Goal: Find specific page/section: Find specific page/section

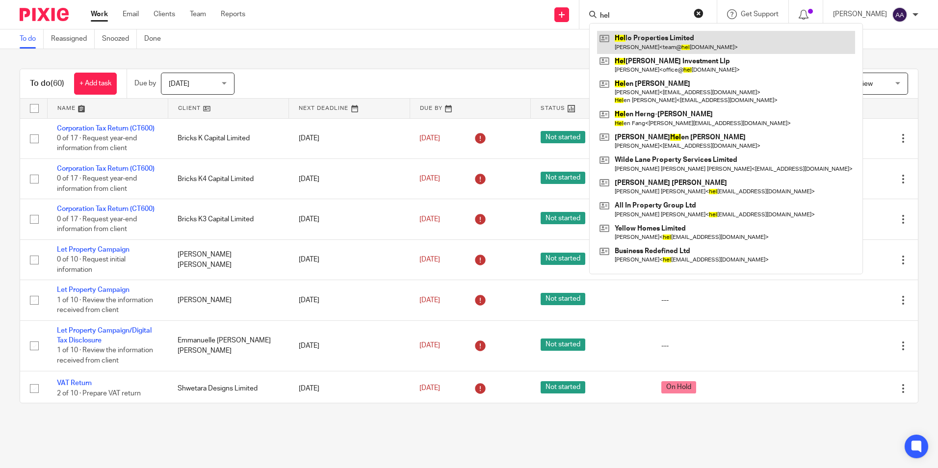
type input "hel"
click at [639, 37] on link at bounding box center [726, 42] width 258 height 23
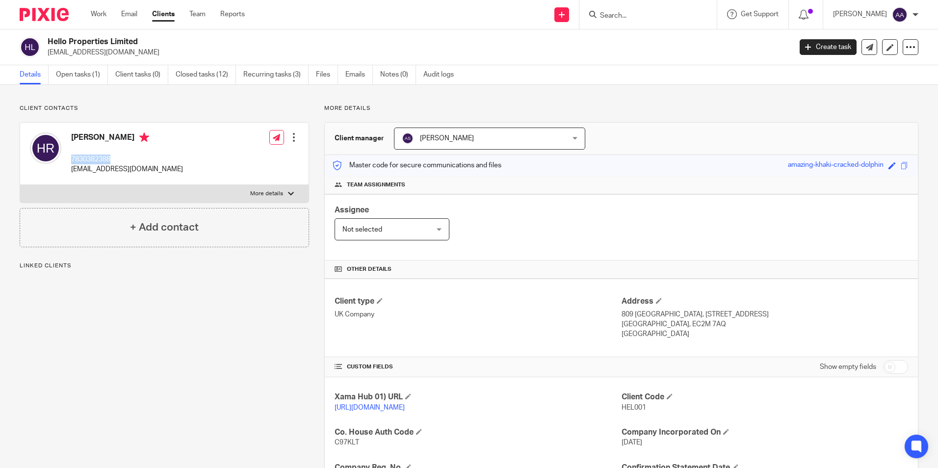
drag, startPoint x: 106, startPoint y: 161, endPoint x: 67, endPoint y: 161, distance: 39.2
click at [67, 161] on div "[PERSON_NAME] 7830382388 [EMAIL_ADDRESS][DOMAIN_NAME]" at bounding box center [106, 154] width 153 height 52
drag, startPoint x: 215, startPoint y: 103, endPoint x: 415, endPoint y: 38, distance: 210.5
click at [217, 103] on div "Client contacts [PERSON_NAME] 7830382388 [EMAIL_ADDRESS][DOMAIN_NAME] Edit cont…" at bounding box center [469, 394] width 938 height 619
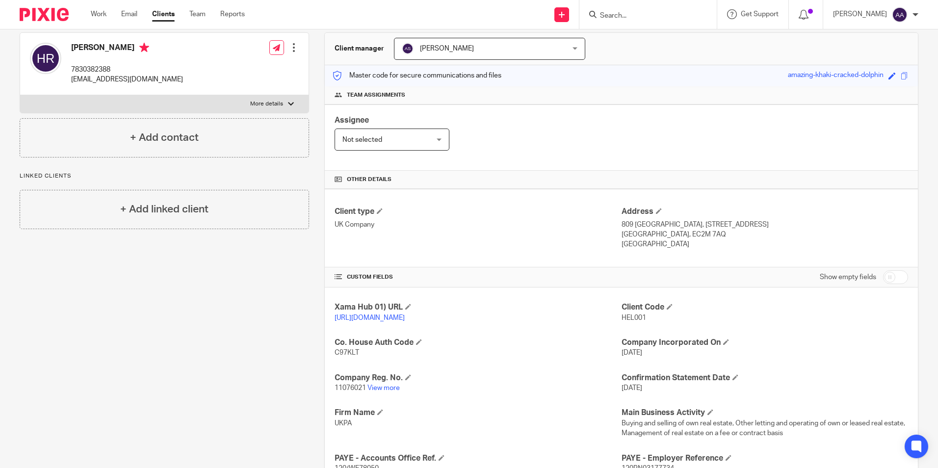
scroll to position [196, 0]
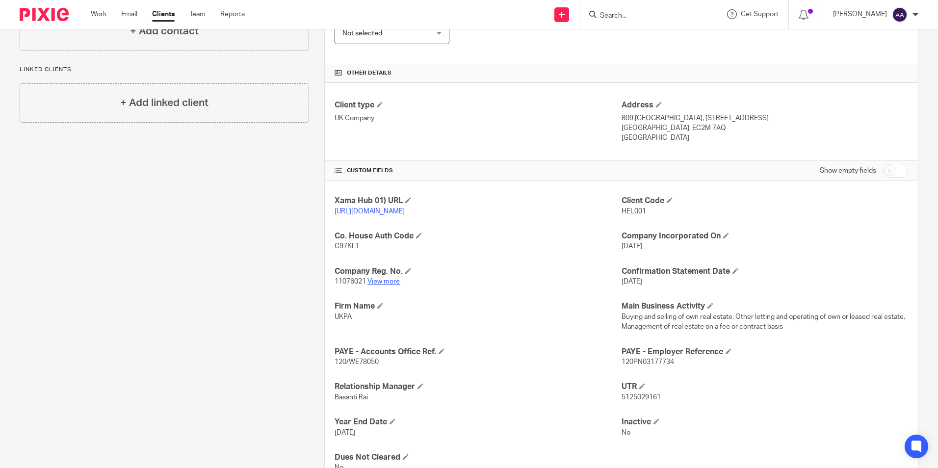
click at [387, 285] on link "View more" at bounding box center [383, 281] width 32 height 7
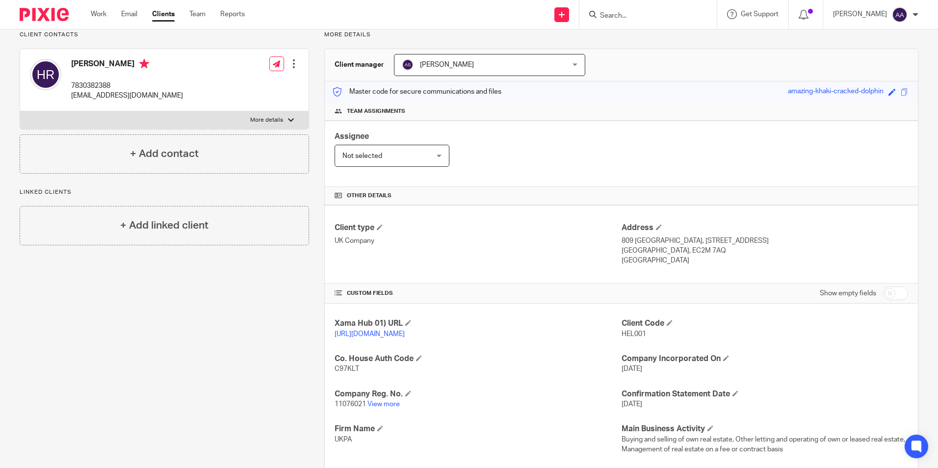
scroll to position [0, 0]
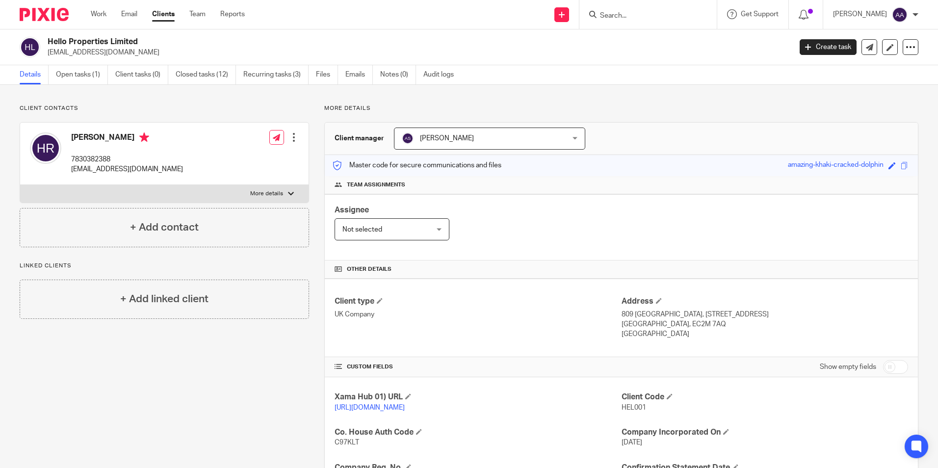
drag, startPoint x: 535, startPoint y: 203, endPoint x: 584, endPoint y: 200, distance: 48.6
click at [535, 206] on div "Assignee Not selected Not selected Not selected [PERSON_NAME] [PERSON_NAME] [PE…" at bounding box center [621, 227] width 593 height 66
click at [693, 277] on div "Other details" at bounding box center [621, 269] width 593 height 18
click at [470, 323] on div "Client type UK Company" at bounding box center [477, 317] width 286 height 43
